Goal: Transaction & Acquisition: Register for event/course

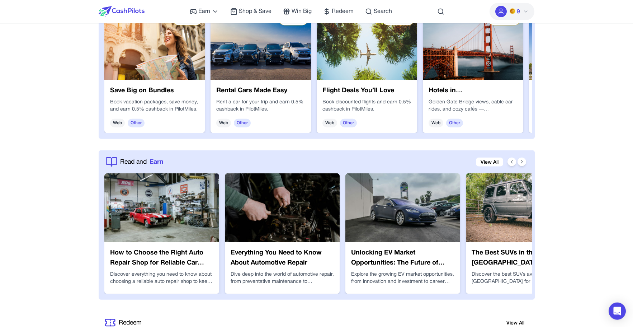
scroll to position [1132, 0]
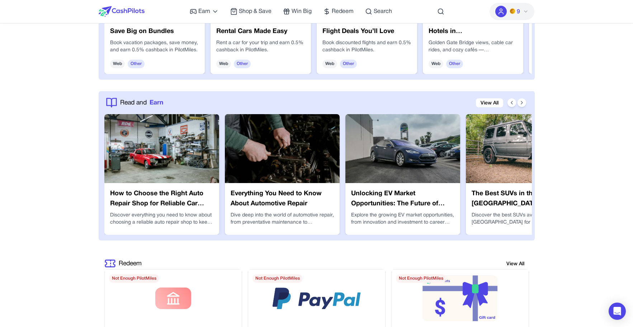
click at [177, 162] on img at bounding box center [161, 148] width 115 height 69
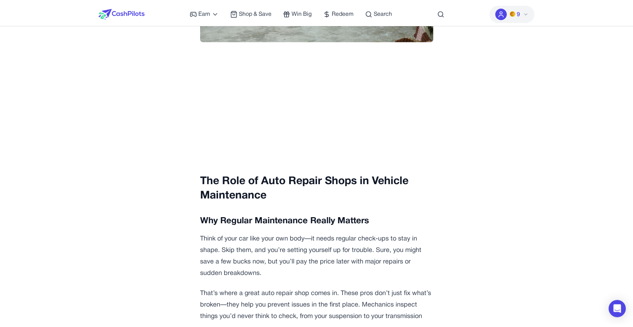
scroll to position [270, 0]
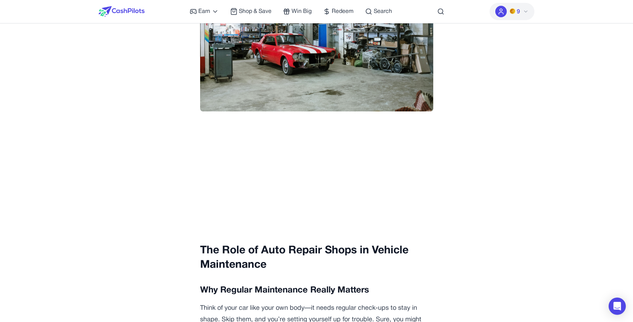
click at [522, 13] on button "9" at bounding box center [512, 11] width 45 height 17
drag, startPoint x: 512, startPoint y: 26, endPoint x: 486, endPoint y: 29, distance: 26.1
click at [486, 29] on div "awagucwbgjrmhmr .." at bounding box center [500, 28] width 69 height 13
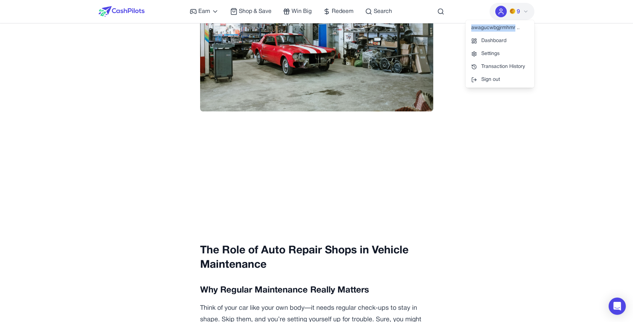
click at [486, 29] on div "awagucwbgjrmhmr .." at bounding box center [500, 28] width 69 height 13
click at [487, 29] on div "awagucwbgjrmhmr .." at bounding box center [500, 28] width 69 height 13
drag, startPoint x: 518, startPoint y: 29, endPoint x: 522, endPoint y: 29, distance: 3.6
click at [520, 29] on div "awagucwbgjrmhmr .." at bounding box center [500, 28] width 69 height 13
drag, startPoint x: 519, startPoint y: 28, endPoint x: 469, endPoint y: 28, distance: 49.5
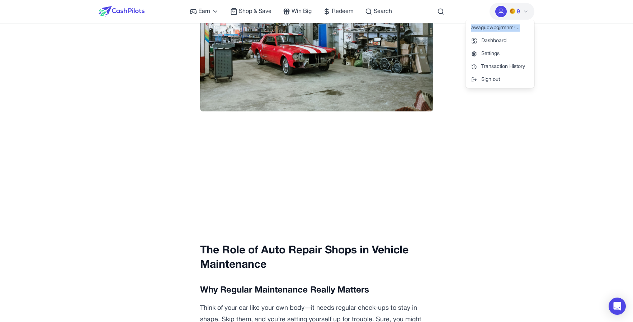
click at [469, 28] on div "awagucwbgjrmhmr .." at bounding box center [500, 28] width 69 height 13
click at [475, 27] on div "awagucwbgjrmhmr .." at bounding box center [500, 28] width 69 height 13
drag, startPoint x: 475, startPoint y: 27, endPoint x: 508, endPoint y: 31, distance: 32.9
click at [508, 31] on div "awagucwbgjrmhmr .." at bounding box center [500, 28] width 69 height 13
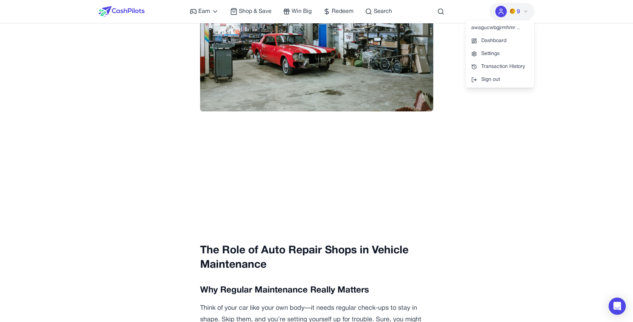
click at [510, 29] on div "awagucwbgjrmhmr .." at bounding box center [500, 28] width 69 height 13
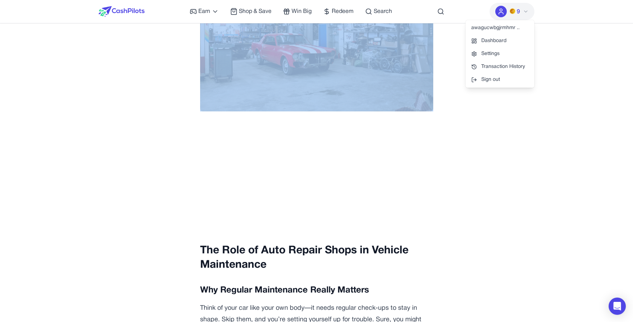
drag, startPoint x: 491, startPoint y: 25, endPoint x: 563, endPoint y: 36, distance: 73.0
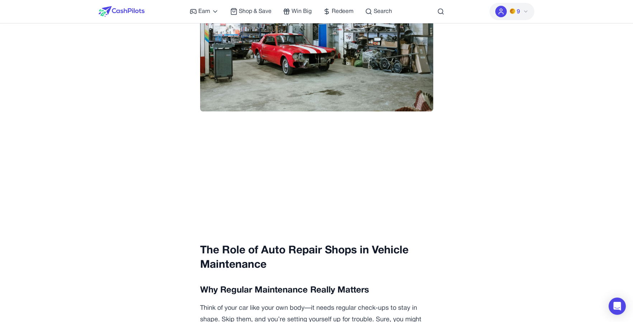
click at [530, 15] on button "9" at bounding box center [512, 11] width 45 height 17
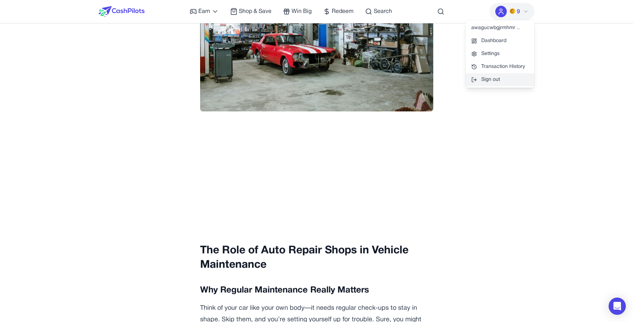
click at [514, 83] on button "Sign out" at bounding box center [500, 79] width 69 height 13
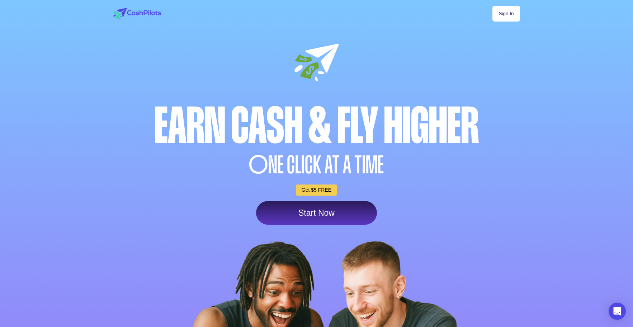
click at [513, 11] on link "Sign In" at bounding box center [506, 14] width 27 height 16
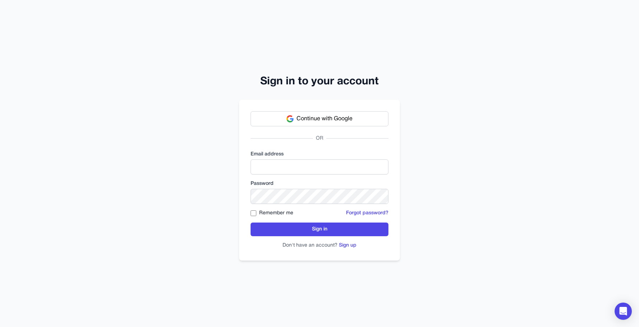
click at [374, 179] on form "Email address Password Remember me Forgot password? Sign in Don't have an accou…" at bounding box center [319, 200] width 138 height 98
click at [367, 172] on input "email" at bounding box center [319, 166] width 138 height 15
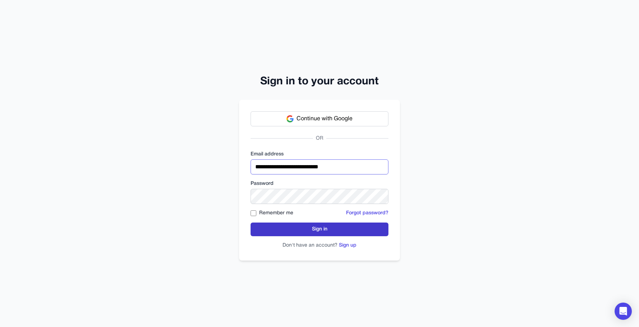
type input "**********"
click at [288, 225] on button "Sign in" at bounding box center [319, 230] width 138 height 14
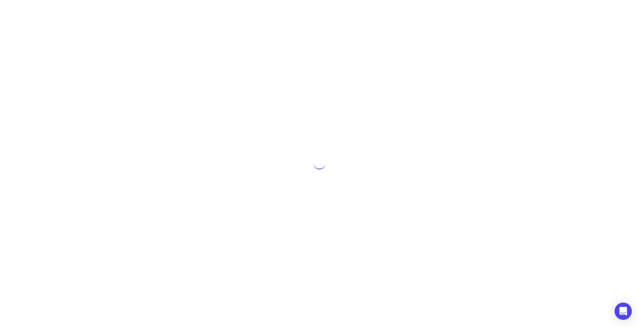
click at [415, 175] on div at bounding box center [319, 163] width 639 height 327
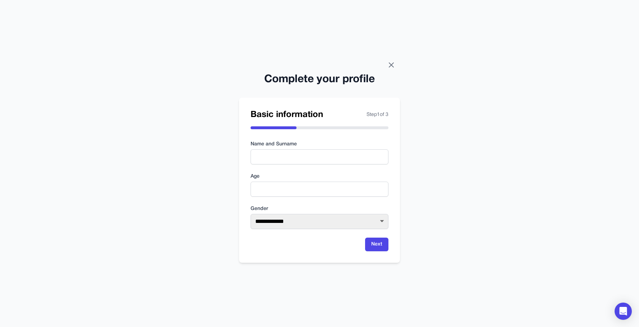
click at [395, 61] on icon at bounding box center [391, 65] width 9 height 9
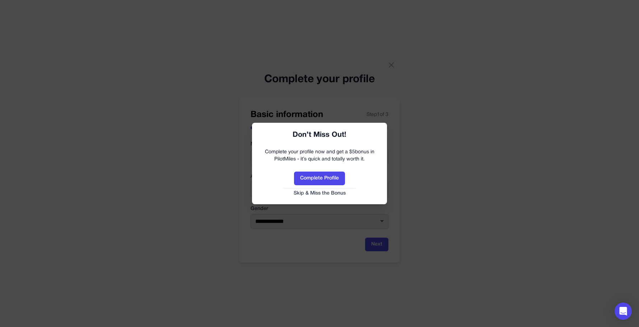
click at [391, 66] on div at bounding box center [319, 163] width 639 height 327
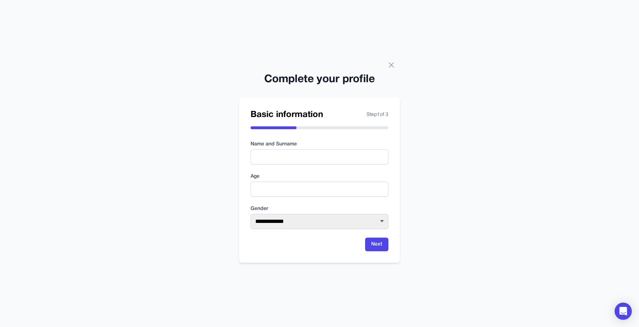
click at [396, 74] on h2 "Complete your profile" at bounding box center [319, 79] width 161 height 13
click at [391, 64] on icon at bounding box center [391, 65] width 9 height 9
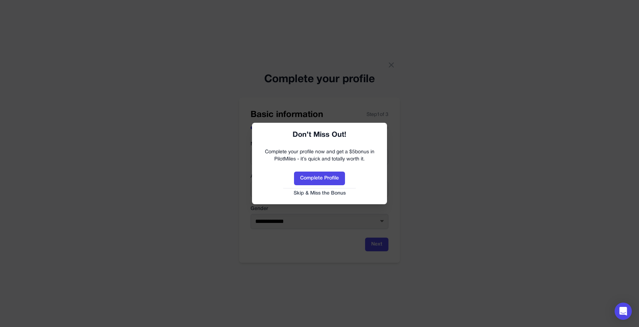
click at [320, 192] on button "Skip & Miss the Bonus" at bounding box center [319, 193] width 121 height 7
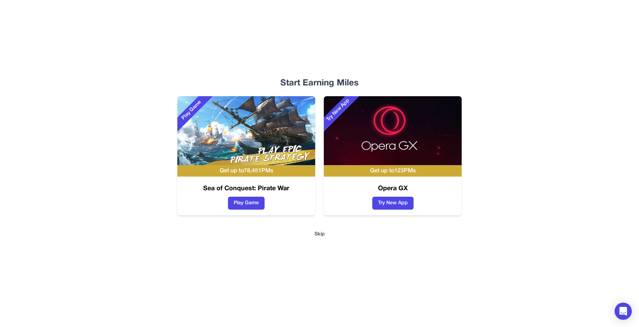
click at [322, 237] on button "Skip" at bounding box center [319, 234] width 10 height 7
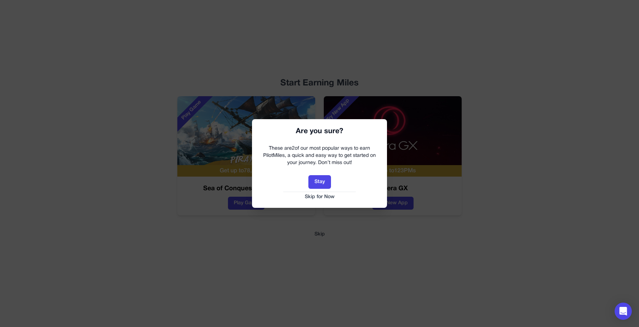
click at [321, 196] on button "Skip for Now" at bounding box center [319, 196] width 121 height 7
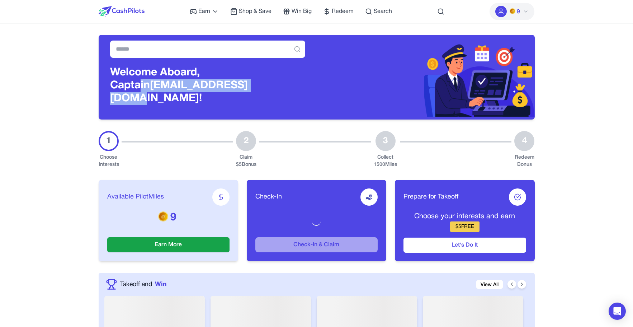
drag, startPoint x: 231, startPoint y: 75, endPoint x: 232, endPoint y: 90, distance: 15.1
click at [232, 90] on h3 "Welcome Aboard, Captain awagucwbgjrmhmrtdc@fxavaj.com!" at bounding box center [207, 85] width 195 height 39
click at [233, 89] on h3 "Welcome Aboard, Captain awagucwbgjrmhmrtdc@fxavaj.com!" at bounding box center [207, 85] width 195 height 39
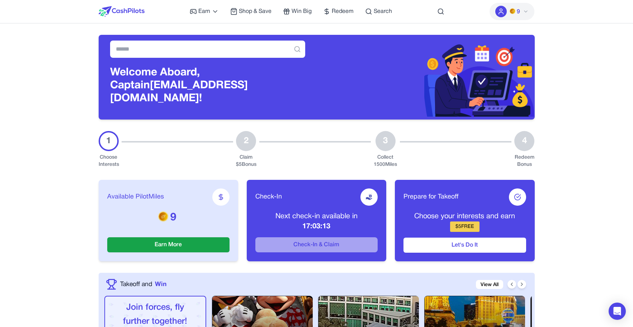
click at [238, 71] on h3 "Welcome Aboard, Captain awagucwbgjrmhmrtdc@fxavaj.com!" at bounding box center [207, 85] width 195 height 39
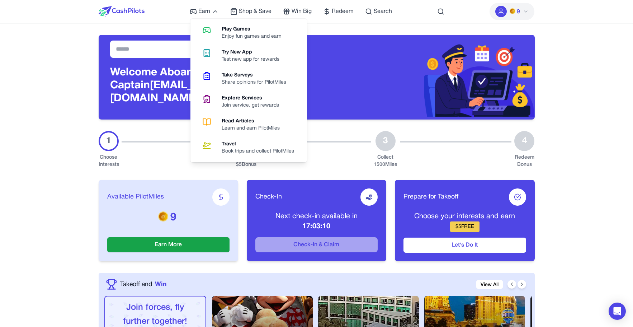
click at [182, 72] on h3 "Welcome Aboard, Captain awagucwbgjrmhmrtdc@fxavaj.com!" at bounding box center [207, 85] width 195 height 39
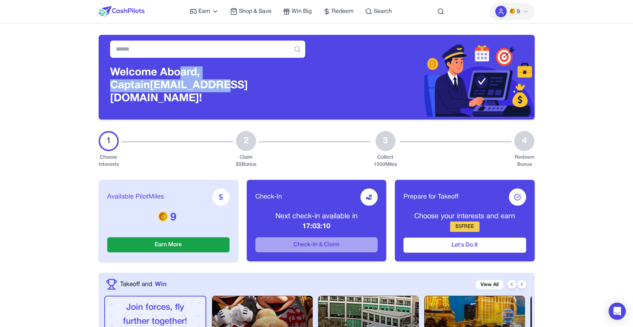
drag, startPoint x: 181, startPoint y: 76, endPoint x: 181, endPoint y: 90, distance: 14.0
click at [181, 90] on h3 "Welcome Aboard, Captain awagucwbgjrmhmrtdc@fxavaj.com!" at bounding box center [207, 85] width 195 height 39
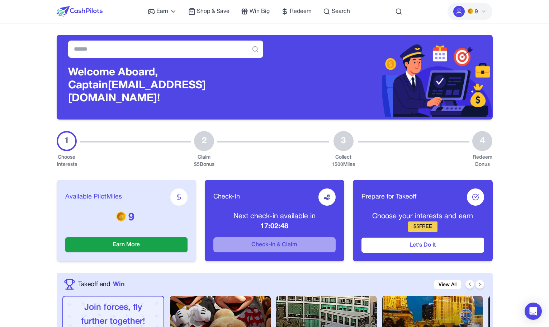
click at [278, 211] on p "Next check-in available in" at bounding box center [275, 216] width 122 height 10
drag, startPoint x: 277, startPoint y: 212, endPoint x: 279, endPoint y: 222, distance: 10.3
click at [279, 222] on div "Next check-in available in 17:02:47" at bounding box center [275, 221] width 122 height 20
drag, startPoint x: 276, startPoint y: 212, endPoint x: 277, endPoint y: 221, distance: 8.7
click at [276, 220] on div "Next check-in available in 17:02:46" at bounding box center [275, 221] width 122 height 20
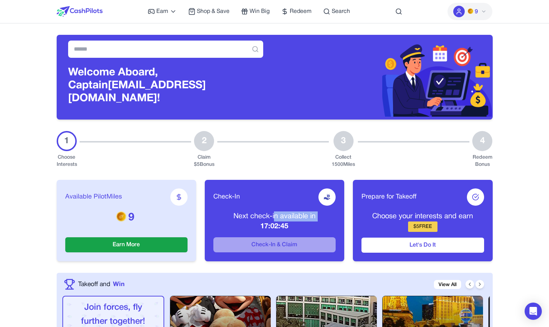
click at [309, 214] on p "Next check-in available in" at bounding box center [275, 216] width 122 height 10
drag, startPoint x: 426, startPoint y: 221, endPoint x: 427, endPoint y: 212, distance: 9.0
click at [427, 212] on div "Choose your interests and earn $ 5 FREE" at bounding box center [423, 221] width 122 height 20
drag, startPoint x: 422, startPoint y: 214, endPoint x: 422, endPoint y: 223, distance: 9.0
click at [422, 223] on div "Choose your interests and earn $ 5 FREE" at bounding box center [423, 221] width 122 height 20
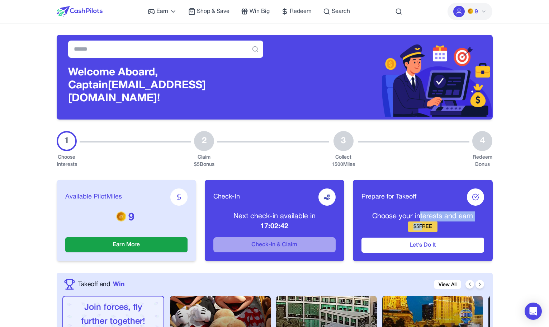
click at [439, 215] on p "Choose your interests and earn" at bounding box center [423, 216] width 122 height 10
drag, startPoint x: 428, startPoint y: 219, endPoint x: 430, endPoint y: 210, distance: 9.5
click at [430, 211] on div "Choose your interests and earn $ 5 FREE" at bounding box center [423, 221] width 122 height 20
drag, startPoint x: 424, startPoint y: 217, endPoint x: 426, endPoint y: 221, distance: 3.9
click at [425, 220] on div "Choose your interests and earn $ 5 FREE" at bounding box center [423, 221] width 122 height 20
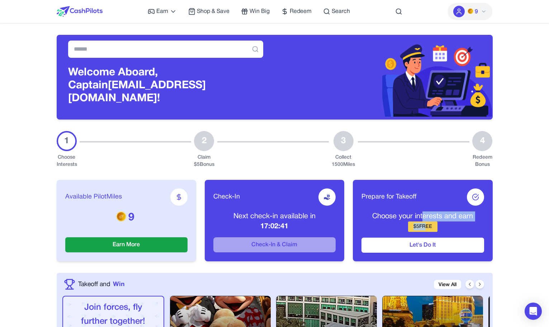
click at [441, 215] on p "Choose your interests and earn" at bounding box center [423, 216] width 122 height 10
drag, startPoint x: 281, startPoint y: 213, endPoint x: 281, endPoint y: 219, distance: 6.5
click at [281, 219] on div "Next check-in available in 17:01:40" at bounding box center [275, 221] width 122 height 20
click at [318, 225] on p "17:01:39" at bounding box center [275, 226] width 122 height 10
drag, startPoint x: 428, startPoint y: 222, endPoint x: 427, endPoint y: 213, distance: 9.0
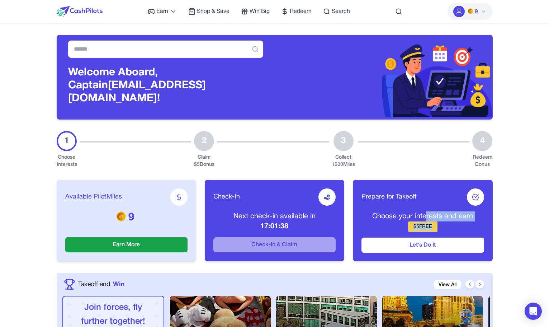
click at [427, 213] on div "Choose your interests and earn $ 5 FREE" at bounding box center [423, 221] width 122 height 20
drag, startPoint x: 423, startPoint y: 210, endPoint x: 423, endPoint y: 218, distance: 7.9
click at [423, 218] on div "Choose your interests and earn $ 5 FREE" at bounding box center [423, 221] width 122 height 20
click at [423, 221] on div "$ 5 FREE" at bounding box center [422, 226] width 29 height 10
click at [216, 182] on div "Check-In Next check-in available in 17:01:32 Check-In & Claim" at bounding box center [275, 220] width 140 height 81
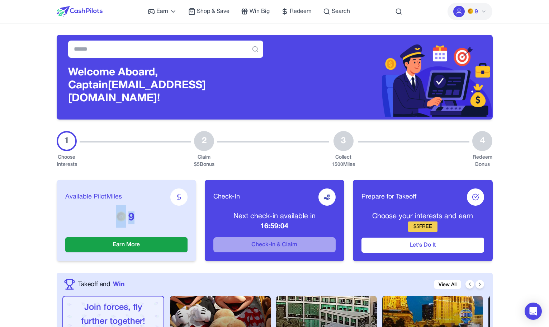
drag, startPoint x: 106, startPoint y: 204, endPoint x: 134, endPoint y: 209, distance: 27.8
click at [136, 210] on div "Available PilotMiles 9 Earn More" at bounding box center [127, 220] width 140 height 81
click at [486, 26] on div "Welcome Aboard, Captain awagucwbgjrmhmrtdc@fxavaj.com!" at bounding box center [275, 71] width 436 height 96
click at [488, 14] on button "9" at bounding box center [470, 11] width 45 height 17
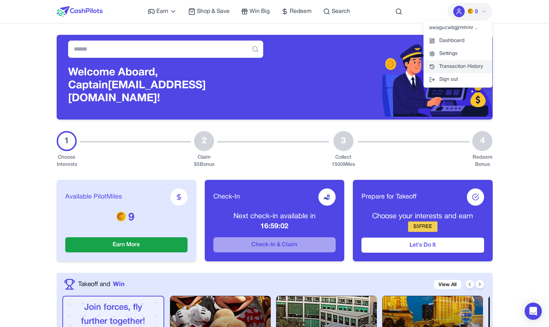
click at [479, 64] on link "Transaction History" at bounding box center [458, 66] width 69 height 13
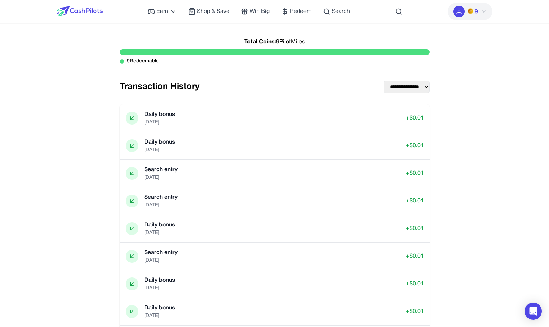
drag, startPoint x: 121, startPoint y: 61, endPoint x: 196, endPoint y: 65, distance: 75.1
click at [196, 65] on div "**********" at bounding box center [275, 194] width 322 height 318
click at [196, 65] on div "Total Coins: 9 PilotMiles 9 Redeemable" at bounding box center [275, 52] width 310 height 34
drag, startPoint x: 222, startPoint y: 67, endPoint x: 217, endPoint y: 36, distance: 30.9
click at [217, 36] on div "Total Coins: 9 PilotMiles 9 Redeemable" at bounding box center [275, 52] width 310 height 34
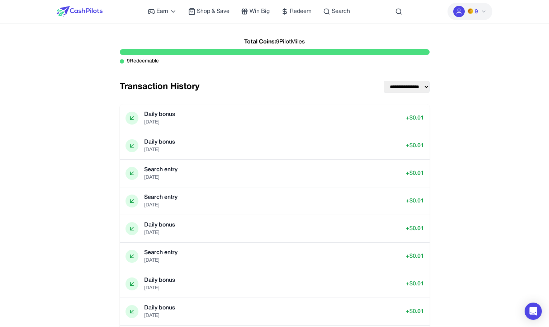
click at [217, 36] on div "Total Coins: 9 PilotMiles" at bounding box center [275, 42] width 310 height 14
drag, startPoint x: 239, startPoint y: 64, endPoint x: 265, endPoint y: 75, distance: 28.8
click at [265, 75] on div "Total Coins: 9 PilotMiles 9 Redeemable" at bounding box center [275, 58] width 310 height 46
click at [252, 37] on div "Total Coins: 9 PilotMiles" at bounding box center [275, 42] width 310 height 14
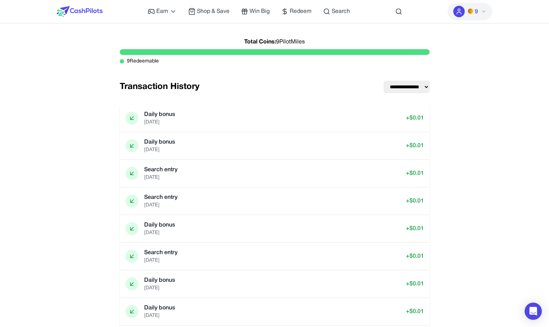
drag, startPoint x: 252, startPoint y: 37, endPoint x: 275, endPoint y: 67, distance: 37.9
click at [275, 67] on div "Total Coins: 9 PilotMiles 9 Redeemable" at bounding box center [275, 52] width 310 height 34
drag, startPoint x: 275, startPoint y: 67, endPoint x: 250, endPoint y: 41, distance: 36.3
click at [250, 41] on div "Total Coins: 9 PilotMiles 9 Redeemable" at bounding box center [275, 52] width 310 height 34
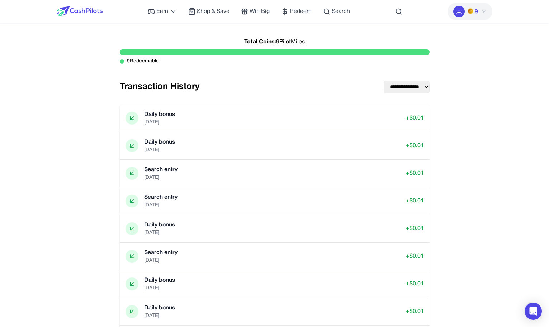
click at [250, 41] on span "Total Coins:" at bounding box center [260, 41] width 32 height 5
drag, startPoint x: 250, startPoint y: 41, endPoint x: 276, endPoint y: 74, distance: 42.1
click at [276, 74] on div "Total Coins: 9 PilotMiles 9 Redeemable" at bounding box center [275, 58] width 310 height 46
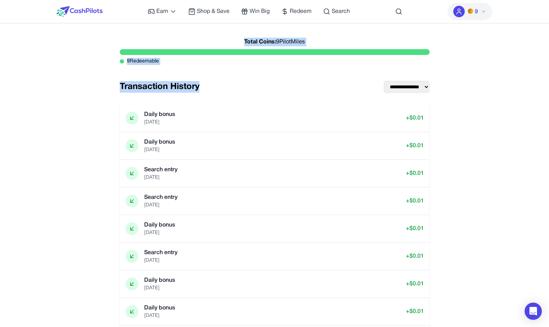
drag, startPoint x: 211, startPoint y: 81, endPoint x: 203, endPoint y: 45, distance: 36.7
click at [203, 45] on div "**********" at bounding box center [275, 194] width 322 height 318
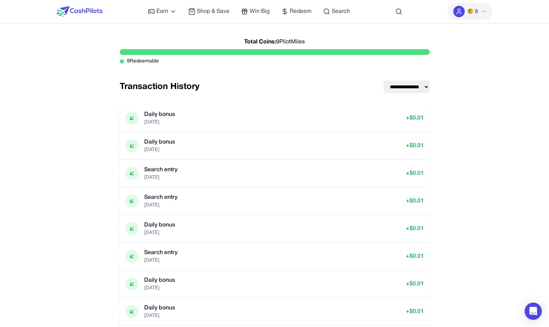
drag, startPoint x: 523, startPoint y: 57, endPoint x: 477, endPoint y: 10, distance: 65.5
click at [522, 55] on div "**********" at bounding box center [274, 275] width 549 height 551
click at [475, 13] on span "9" at bounding box center [473, 11] width 10 height 9
click at [208, 33] on div "**********" at bounding box center [274, 275] width 549 height 551
drag, startPoint x: 229, startPoint y: 41, endPoint x: 298, endPoint y: 62, distance: 72.3
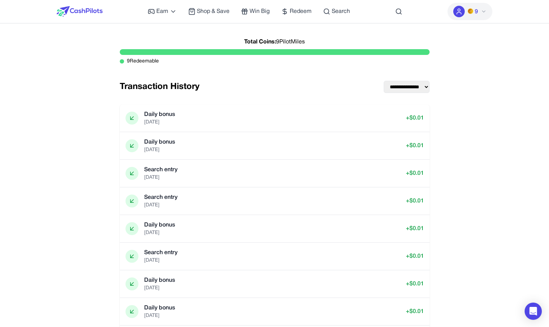
click at [298, 62] on div "Total Coins: 9 PilotMiles 9 Redeemable" at bounding box center [275, 52] width 310 height 34
click at [298, 62] on div "9 Redeemable" at bounding box center [275, 61] width 310 height 7
drag, startPoint x: 295, startPoint y: 64, endPoint x: 234, endPoint y: 28, distance: 70.6
click at [234, 28] on div "**********" at bounding box center [274, 275] width 549 height 551
click at [234, 32] on div "**********" at bounding box center [274, 275] width 549 height 551
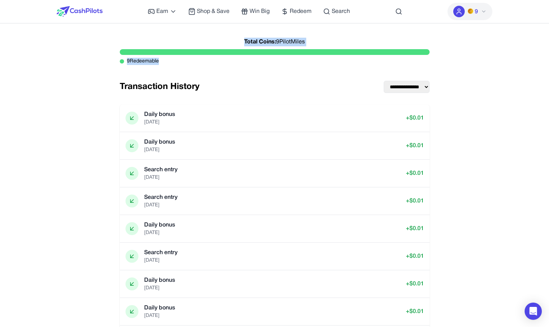
drag, startPoint x: 234, startPoint y: 32, endPoint x: 380, endPoint y: 70, distance: 150.8
click at [380, 70] on div "**********" at bounding box center [274, 275] width 549 height 551
click at [333, 63] on div "9 Redeemable" at bounding box center [275, 61] width 310 height 7
drag, startPoint x: 436, startPoint y: 53, endPoint x: 281, endPoint y: 38, distance: 155.7
click at [282, 38] on div "**********" at bounding box center [275, 198] width 436 height 327
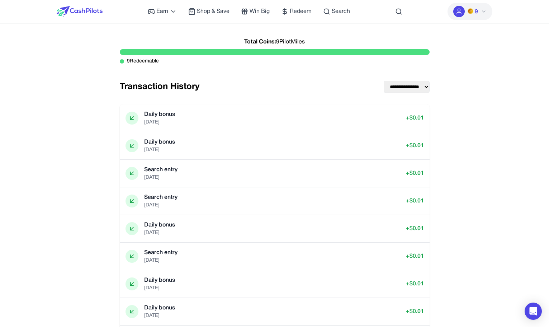
click at [279, 38] on div "Total Coins: 9 PilotMiles" at bounding box center [275, 42] width 310 height 14
drag, startPoint x: 256, startPoint y: 39, endPoint x: 320, endPoint y: 45, distance: 64.5
click at [320, 45] on div "Total Coins: 9 PilotMiles" at bounding box center [275, 42] width 310 height 14
drag, startPoint x: 299, startPoint y: 43, endPoint x: 248, endPoint y: 44, distance: 51.0
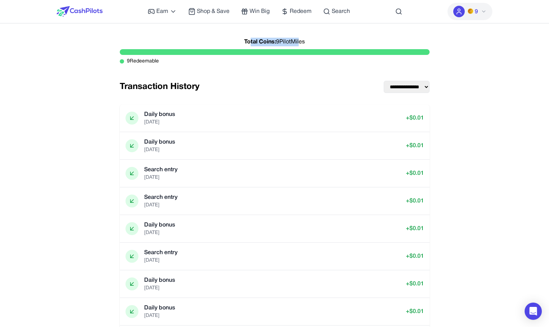
click at [248, 44] on div "Total Coins: 9 PilotMiles" at bounding box center [275, 42] width 310 height 14
click at [248, 44] on span "Total Coins:" at bounding box center [260, 41] width 32 height 5
drag, startPoint x: 237, startPoint y: 82, endPoint x: 136, endPoint y: 27, distance: 115.1
click at [136, 27] on div "**********" at bounding box center [274, 275] width 549 height 551
click at [136, 28] on div "**********" at bounding box center [274, 275] width 549 height 551
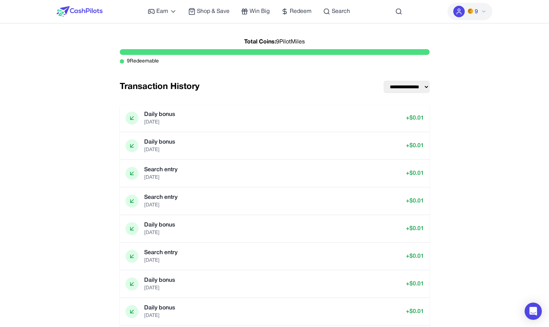
drag, startPoint x: 136, startPoint y: 28, endPoint x: 284, endPoint y: 67, distance: 152.3
click at [284, 67] on div "**********" at bounding box center [274, 275] width 549 height 551
click at [303, 57] on div "Total Coins: 9 PilotMiles 9 Redeemable" at bounding box center [275, 52] width 310 height 34
click at [488, 15] on button "9" at bounding box center [470, 11] width 45 height 17
click at [343, 72] on div "Total Coins: 9 PilotMiles 9 Redeemable" at bounding box center [275, 58] width 310 height 46
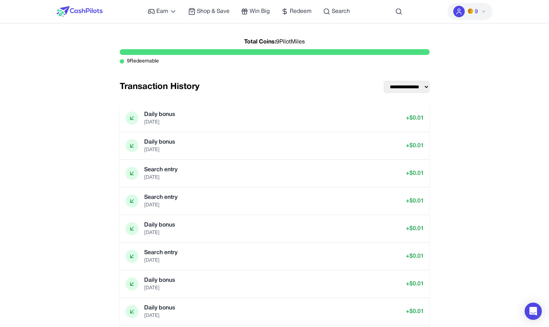
drag, startPoint x: 415, startPoint y: 75, endPoint x: 413, endPoint y: 80, distance: 4.4
click at [414, 76] on div "Total Coins: 9 PilotMiles 9 Redeemable" at bounding box center [275, 58] width 310 height 46
click at [98, 9] on img at bounding box center [80, 11] width 46 height 11
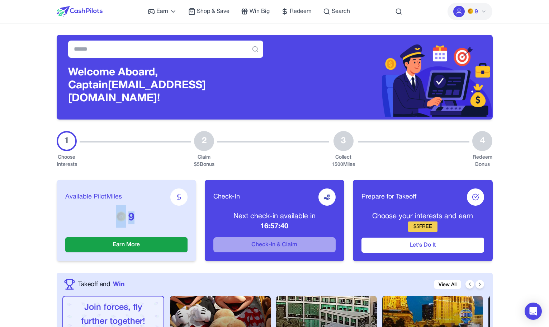
drag, startPoint x: 120, startPoint y: 212, endPoint x: 93, endPoint y: 211, distance: 27.3
click at [93, 211] on p "9" at bounding box center [126, 217] width 122 height 13
drag, startPoint x: 113, startPoint y: 209, endPoint x: 153, endPoint y: 214, distance: 40.2
click at [153, 214] on p "9" at bounding box center [126, 217] width 122 height 13
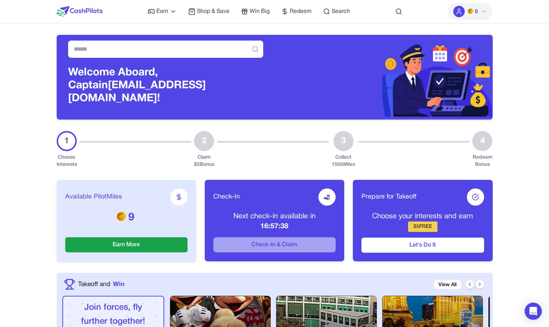
click at [187, 196] on div "Available PilotMiles" at bounding box center [126, 196] width 122 height 17
drag, startPoint x: 326, startPoint y: 206, endPoint x: 506, endPoint y: 12, distance: 264.4
click at [506, 12] on nav "Earn Play Games Enjoy fun games and earn Try New App Test new app for rewards T…" at bounding box center [274, 11] width 549 height 23
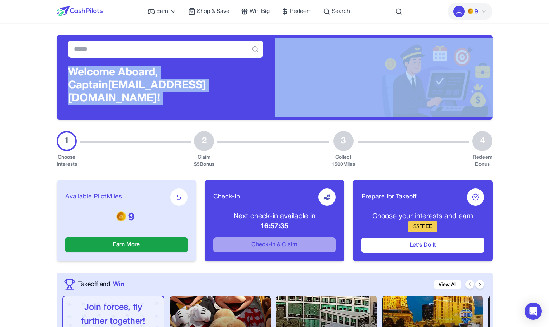
drag, startPoint x: 484, startPoint y: 39, endPoint x: 398, endPoint y: 92, distance: 101.2
click at [211, 104] on div "Welcome Aboard, Captain awagucwbgjrmhmrtdc@fxavaj.com!" at bounding box center [165, 89] width 195 height 47
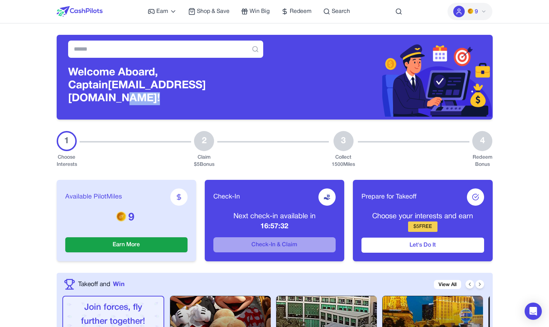
drag, startPoint x: 237, startPoint y: 89, endPoint x: 210, endPoint y: 87, distance: 27.0
click at [210, 87] on h3 "Welcome Aboard, Captain awagucwbgjrmhmrtdc@fxavaj.com!" at bounding box center [165, 85] width 195 height 39
drag, startPoint x: 368, startPoint y: 0, endPoint x: 75, endPoint y: 16, distance: 293.6
click at [75, 16] on div "Earn Play Games Enjoy fun games and earn Try New App Test new app for rewards T…" at bounding box center [275, 11] width 436 height 23
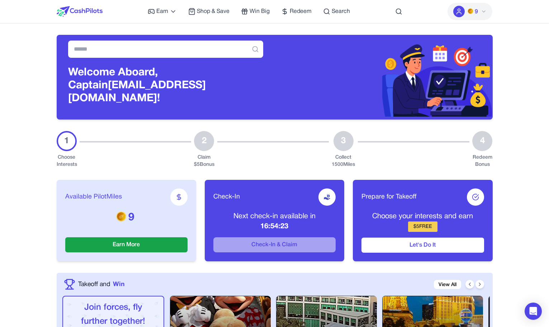
click at [47, 10] on div "Earn Play Games Enjoy fun games and earn Try New App Test new app for rewards T…" at bounding box center [274, 11] width 459 height 23
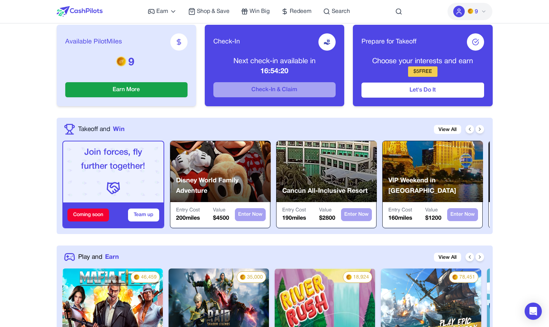
drag, startPoint x: 49, startPoint y: 8, endPoint x: 507, endPoint y: 163, distance: 483.9
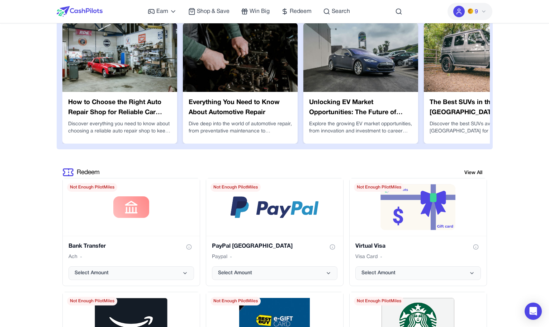
scroll to position [1436, 0]
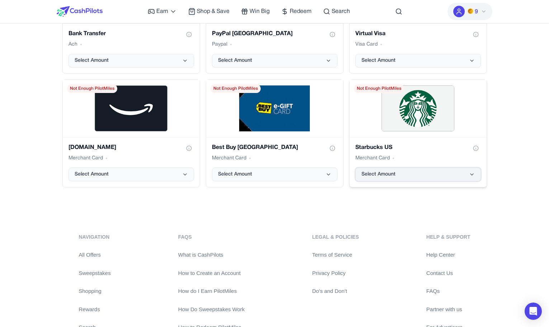
click at [479, 168] on button "Select Amount" at bounding box center [419, 175] width 126 height 14
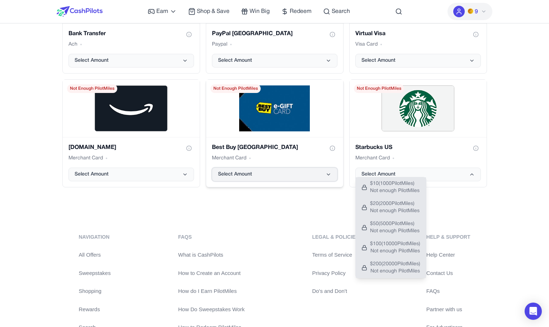
click at [315, 169] on button "Select Amount" at bounding box center [275, 175] width 126 height 14
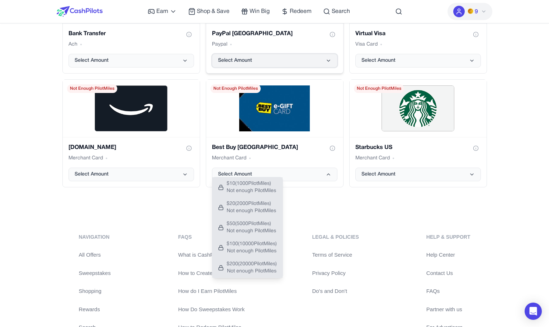
click at [278, 54] on button "Select Amount" at bounding box center [275, 61] width 126 height 14
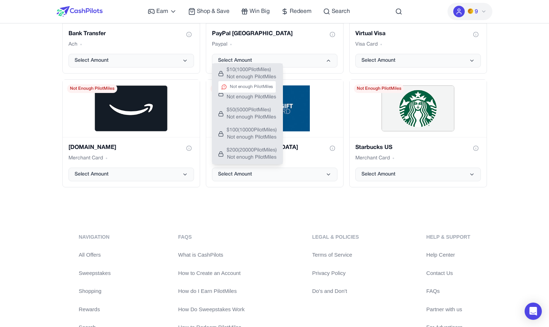
drag, startPoint x: 240, startPoint y: 71, endPoint x: 220, endPoint y: 71, distance: 20.5
click at [239, 71] on span "$ 10 ( 1000 PilotMiles)" at bounding box center [252, 69] width 50 height 7
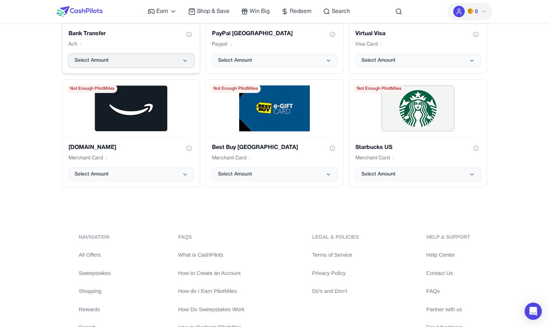
click at [161, 54] on button "Select Amount" at bounding box center [132, 61] width 126 height 14
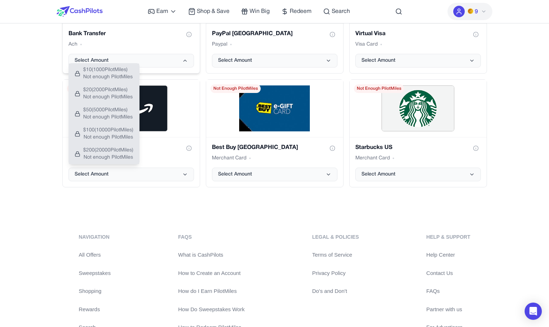
click at [160, 66] on div "Bank Transfer Ach Select Amount" at bounding box center [131, 48] width 137 height 50
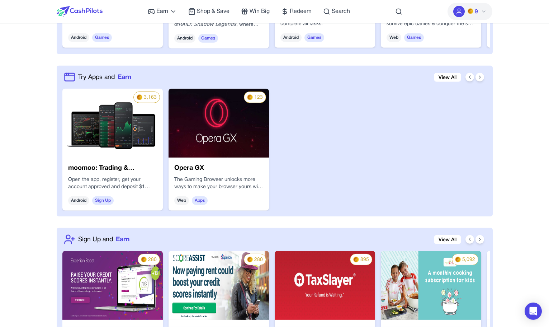
scroll to position [523, 0]
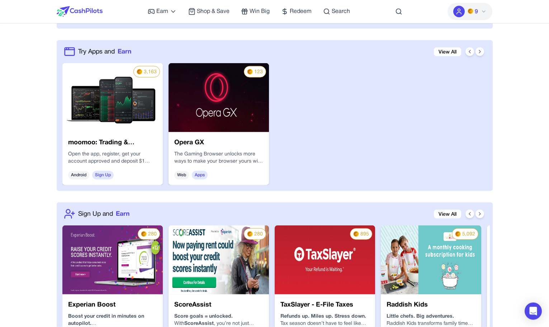
drag, startPoint x: 474, startPoint y: 184, endPoint x: 486, endPoint y: 186, distance: 11.6
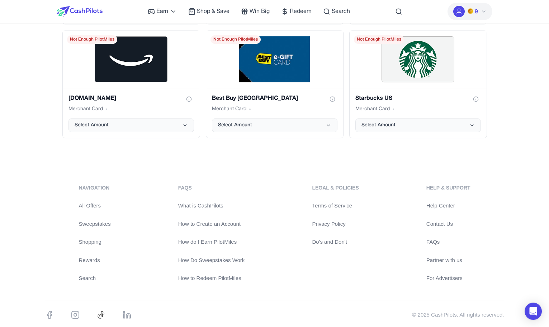
scroll to position [1486, 0]
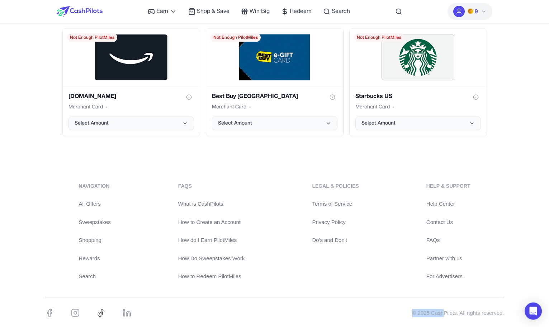
drag, startPoint x: 442, startPoint y: 307, endPoint x: 308, endPoint y: 306, distance: 133.9
click at [380, 305] on div "© 2025 CashPilots. All rights reserved." at bounding box center [274, 313] width 459 height 17
drag, startPoint x: 76, startPoint y: 299, endPoint x: 148, endPoint y: 308, distance: 72.4
click at [148, 308] on div "© 2025 CashPilots. All rights reserved." at bounding box center [274, 313] width 459 height 17
click at [130, 312] on icon at bounding box center [128, 314] width 4 height 5
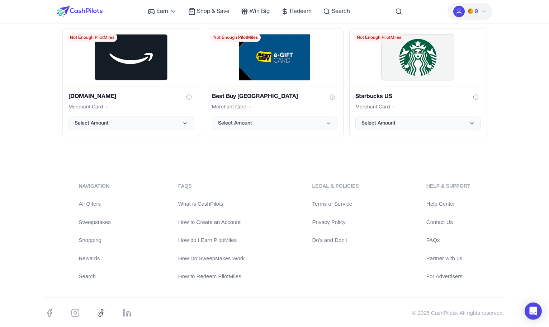
click at [96, 309] on div at bounding box center [92, 317] width 95 height 17
click at [100, 309] on img at bounding box center [101, 313] width 9 height 9
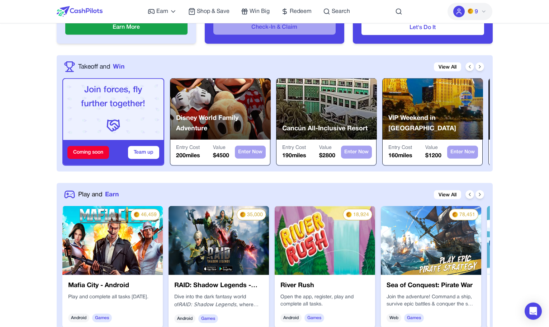
scroll to position [0, 0]
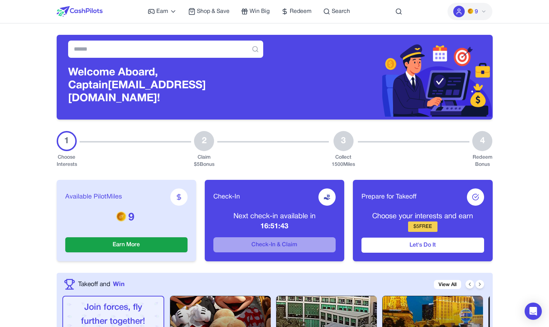
click at [216, 33] on div "Welcome Aboard, Captain awagucwbgjrmhmrtdc@fxavaj.com!" at bounding box center [275, 71] width 436 height 96
drag, startPoint x: 215, startPoint y: 79, endPoint x: 135, endPoint y: 80, distance: 80.0
click at [135, 80] on h3 "Welcome Aboard, Captain awagucwbgjrmhmrtdc@fxavaj.com!" at bounding box center [165, 85] width 195 height 39
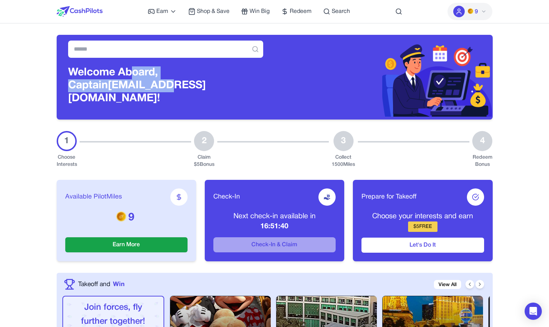
drag, startPoint x: 130, startPoint y: 79, endPoint x: 130, endPoint y: 87, distance: 8.6
click at [130, 87] on h3 "Welcome Aboard, Captain awagucwbgjrmhmrtdc@fxavaj.com!" at bounding box center [165, 85] width 195 height 39
drag, startPoint x: 143, startPoint y: 87, endPoint x: 142, endPoint y: 78, distance: 9.4
click at [142, 78] on h3 "Welcome Aboard, Captain awagucwbgjrmhmrtdc@fxavaj.com!" at bounding box center [165, 85] width 195 height 39
drag, startPoint x: 145, startPoint y: 76, endPoint x: 146, endPoint y: 86, distance: 10.2
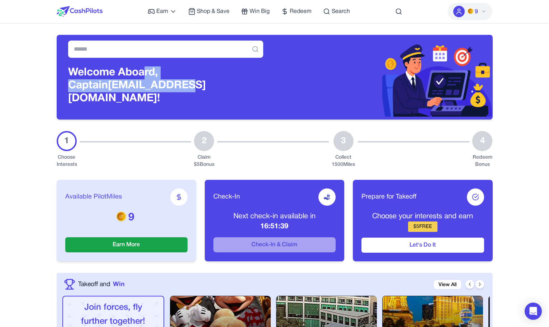
click at [145, 86] on h3 "Welcome Aboard, Captain awagucwbgjrmhmrtdc@fxavaj.com!" at bounding box center [165, 85] width 195 height 39
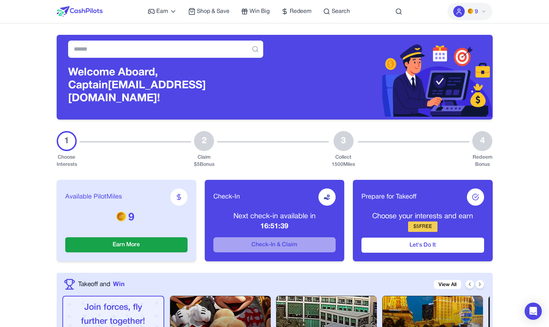
click at [165, 90] on h3 "Welcome Aboard, Captain awagucwbgjrmhmrtdc@fxavaj.com!" at bounding box center [165, 85] width 195 height 39
click at [272, 13] on div "Earn Play Games Enjoy fun games and earn Try New App Test new app for rewards T…" at bounding box center [249, 11] width 202 height 23
click at [269, 12] on span "Win Big" at bounding box center [260, 11] width 20 height 9
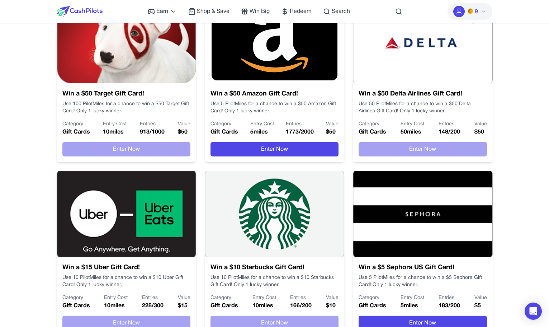
scroll to position [350, 0]
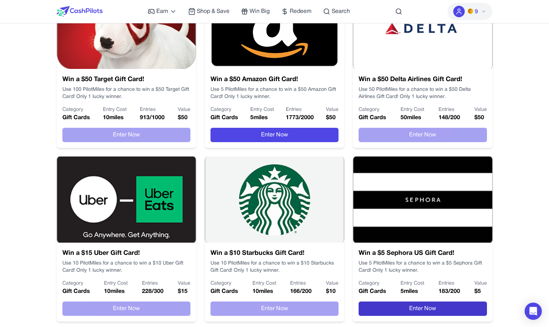
click at [412, 309] on button "Enter Now" at bounding box center [423, 308] width 128 height 14
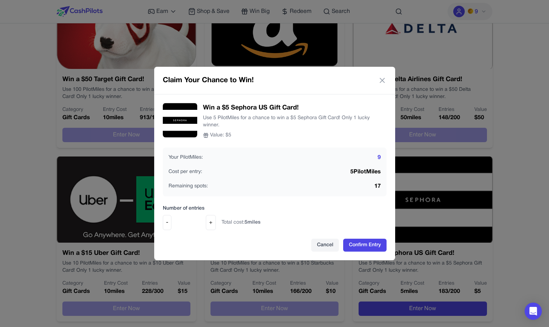
click at [200, 222] on input "*" at bounding box center [188, 222] width 29 height 9
click at [203, 221] on div "- * +" at bounding box center [189, 222] width 53 height 15
click at [202, 220] on input "*" at bounding box center [188, 222] width 29 height 9
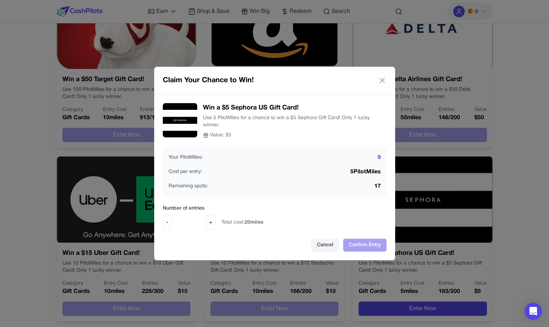
click at [202, 220] on input "*" at bounding box center [188, 222] width 29 height 9
click at [165, 223] on button "-" at bounding box center [167, 222] width 9 height 15
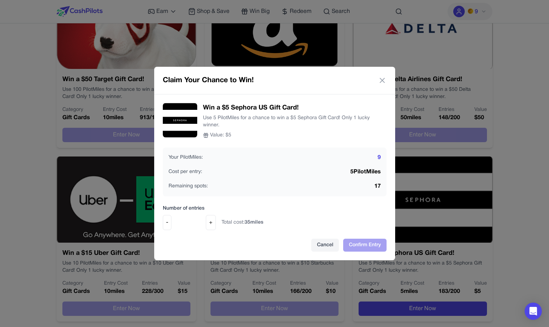
click at [165, 223] on button "-" at bounding box center [167, 222] width 9 height 15
click at [166, 223] on button "-" at bounding box center [167, 222] width 9 height 15
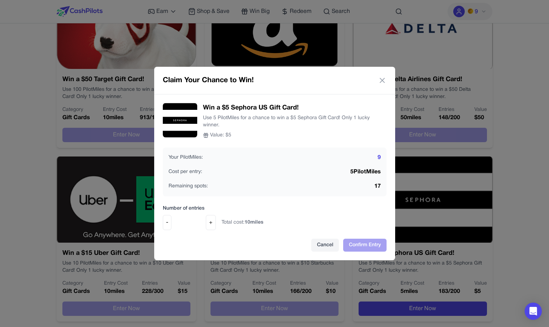
click at [166, 223] on button "-" at bounding box center [167, 222] width 9 height 15
click at [206, 221] on div "- * +" at bounding box center [189, 222] width 53 height 15
click at [210, 222] on button "+" at bounding box center [211, 222] width 10 height 15
click at [201, 220] on input "*" at bounding box center [188, 222] width 29 height 9
click at [163, 223] on div "Win a $5 Sephora US Gift Card! Use 5 PilotMiles for a chance to win a $5 Sephor…" at bounding box center [274, 177] width 241 height 166
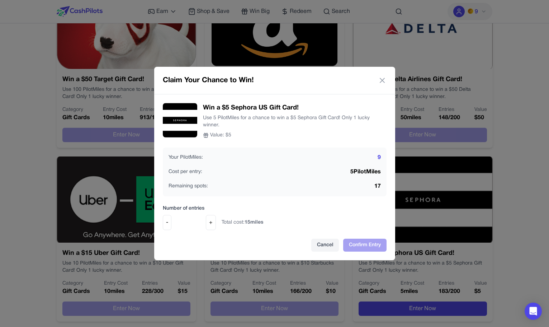
click at [169, 223] on button "-" at bounding box center [167, 222] width 9 height 15
type input "*"
drag, startPoint x: 365, startPoint y: 180, endPoint x: 379, endPoint y: 189, distance: 16.1
click at [377, 189] on div "Your PilotMiles: 9 Cost per entry: 5 PilotMiles Remaining spots: 17" at bounding box center [275, 171] width 224 height 49
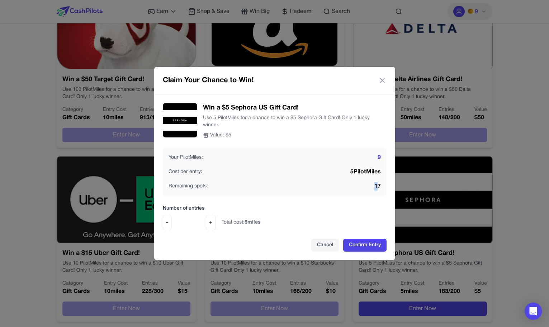
click at [379, 186] on span "17" at bounding box center [378, 186] width 6 height 9
drag, startPoint x: 377, startPoint y: 182, endPoint x: 175, endPoint y: 165, distance: 202.8
click at [175, 165] on div "Your PilotMiles: 9 Cost per entry: 5 PilotMiles Remaining spots: 17" at bounding box center [275, 171] width 224 height 49
drag, startPoint x: 178, startPoint y: 155, endPoint x: 179, endPoint y: 169, distance: 14.8
click at [179, 169] on div "Your PilotMiles: 9 Cost per entry: 5 PilotMiles Remaining spots: 17" at bounding box center [275, 171] width 224 height 49
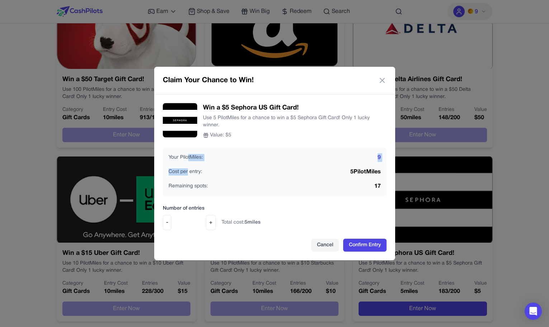
drag, startPoint x: 188, startPoint y: 166, endPoint x: 187, endPoint y: 156, distance: 9.7
click at [187, 156] on div "Your PilotMiles: 9 Cost per entry: 5 PilotMiles Remaining spots: 17" at bounding box center [275, 171] width 224 height 49
drag, startPoint x: 184, startPoint y: 165, endPoint x: 184, endPoint y: 172, distance: 6.1
click at [184, 171] on div "Your PilotMiles: 9 Cost per entry: 5 PilotMiles Remaining spots: 17" at bounding box center [275, 171] width 224 height 49
drag, startPoint x: 196, startPoint y: 170, endPoint x: 197, endPoint y: 154, distance: 16.2
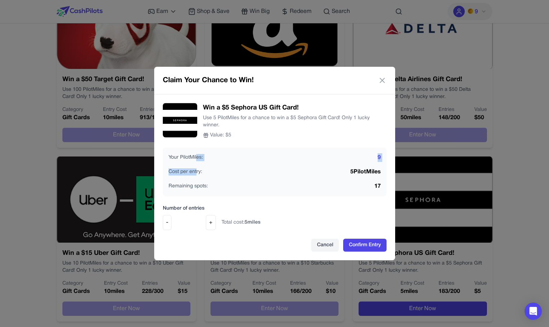
click at [197, 154] on div "Your PilotMiles: 9 Cost per entry: 5 PilotMiles Remaining spots: 17" at bounding box center [275, 171] width 224 height 49
click at [197, 154] on span "Your PilotMiles:" at bounding box center [186, 157] width 34 height 7
drag, startPoint x: 187, startPoint y: 92, endPoint x: 139, endPoint y: 77, distance: 50.6
click at [139, 77] on div "Claim Your Chance to Win! Win a $5 Sephora US Gift Card! Use 5 PilotMiles for a…" at bounding box center [274, 163] width 549 height 327
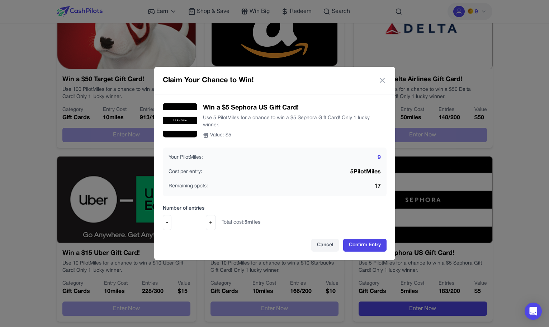
drag, startPoint x: 380, startPoint y: 83, endPoint x: 384, endPoint y: 84, distance: 3.7
click at [381, 83] on icon at bounding box center [382, 80] width 4 height 4
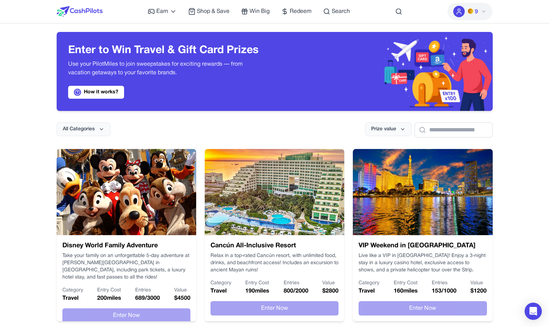
scroll to position [0, 0]
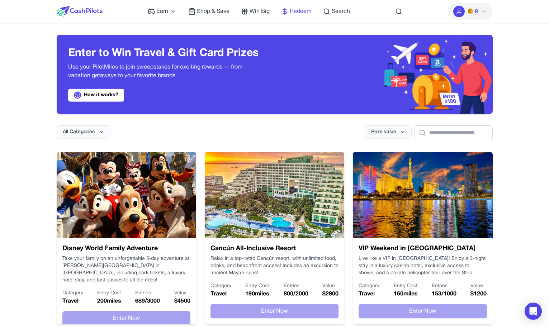
click at [296, 14] on span "Redeem" at bounding box center [301, 11] width 22 height 9
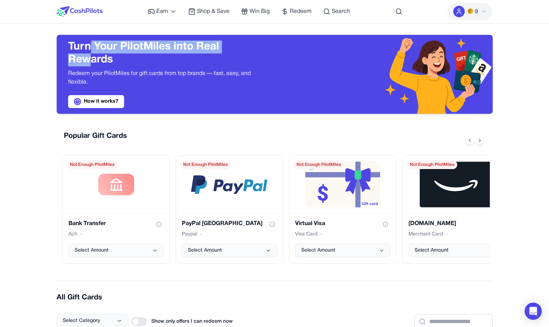
drag, startPoint x: 90, startPoint y: 51, endPoint x: 88, endPoint y: 60, distance: 9.4
click at [88, 60] on h3 "Turn Your PilotMiles into Real Rewards" at bounding box center [165, 54] width 195 height 26
